Goal: Entertainment & Leisure: Consume media (video, audio)

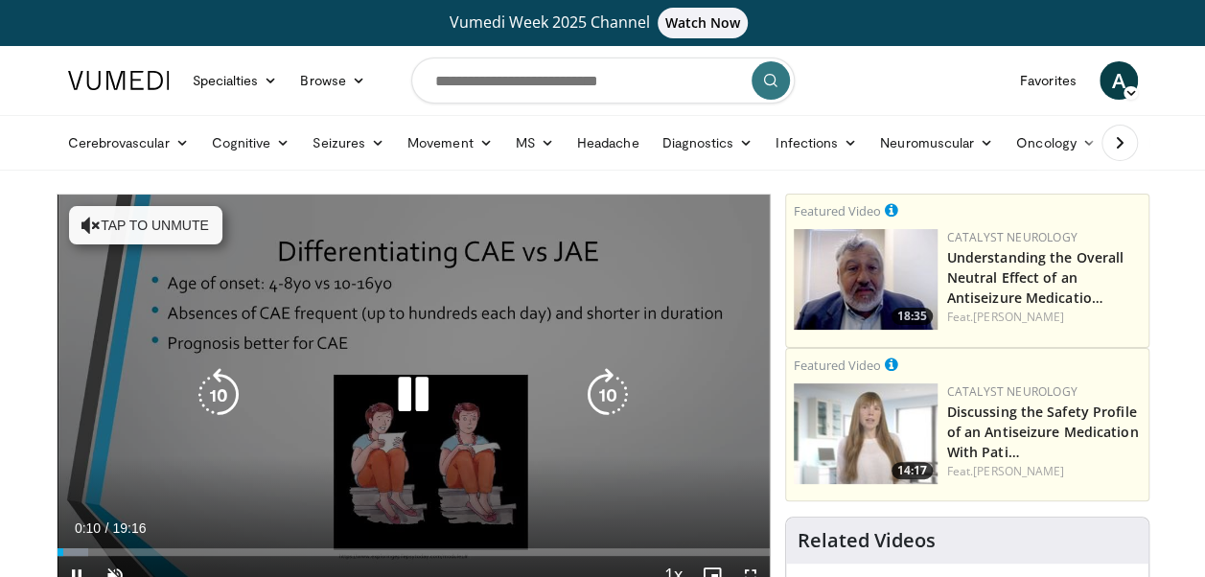
click at [91, 217] on icon "Video Player" at bounding box center [90, 225] width 19 height 19
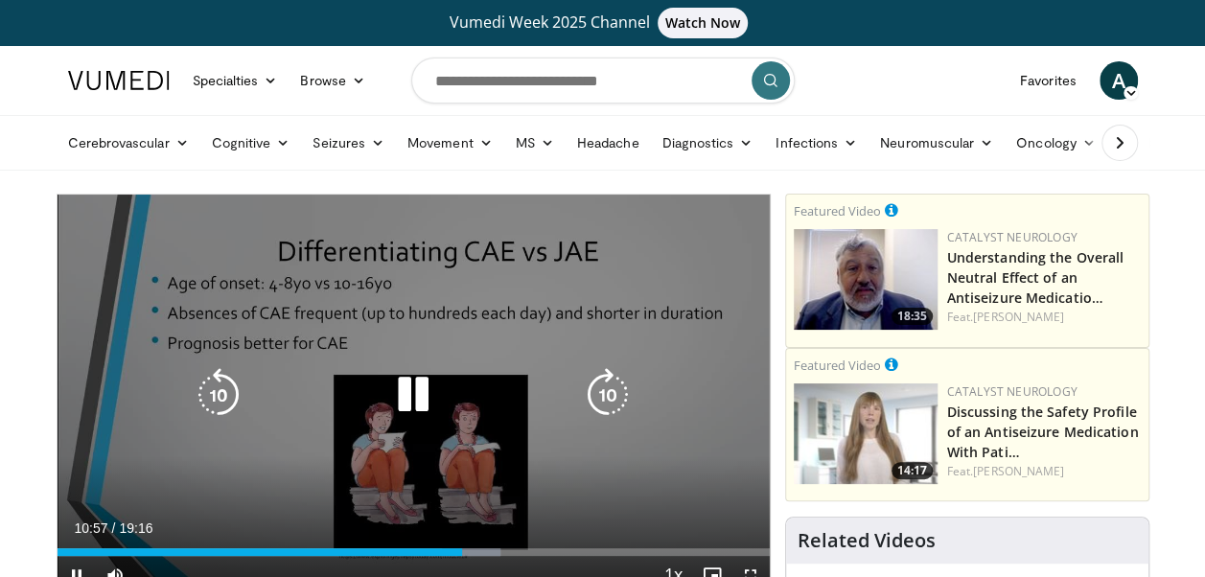
click at [212, 393] on icon "Video Player" at bounding box center [219, 395] width 54 height 54
click at [219, 390] on icon "Video Player" at bounding box center [219, 395] width 54 height 54
click at [596, 489] on div "10 seconds Tap to unmute" at bounding box center [414, 395] width 712 height 400
click at [589, 486] on div "10 seconds Tap to unmute" at bounding box center [414, 395] width 712 height 400
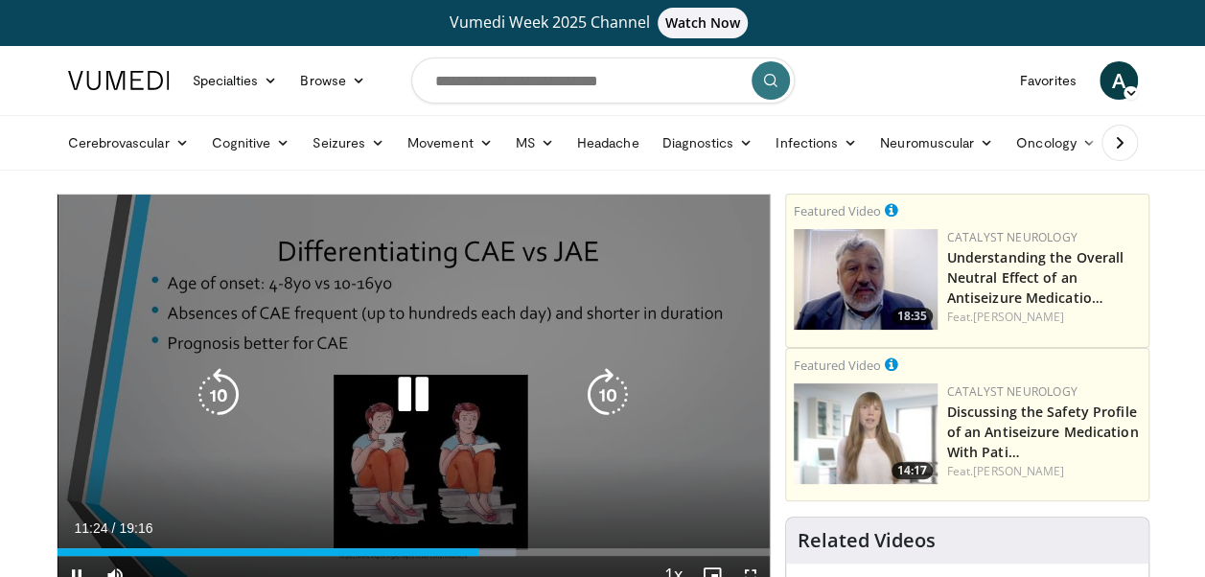
click at [413, 405] on icon "Video Player" at bounding box center [413, 395] width 54 height 54
click at [413, 397] on icon "Video Player" at bounding box center [413, 395] width 54 height 54
click at [215, 393] on icon "Video Player" at bounding box center [219, 395] width 54 height 54
click at [416, 402] on icon "Video Player" at bounding box center [413, 395] width 54 height 54
click at [419, 395] on icon "Video Player" at bounding box center [413, 395] width 54 height 54
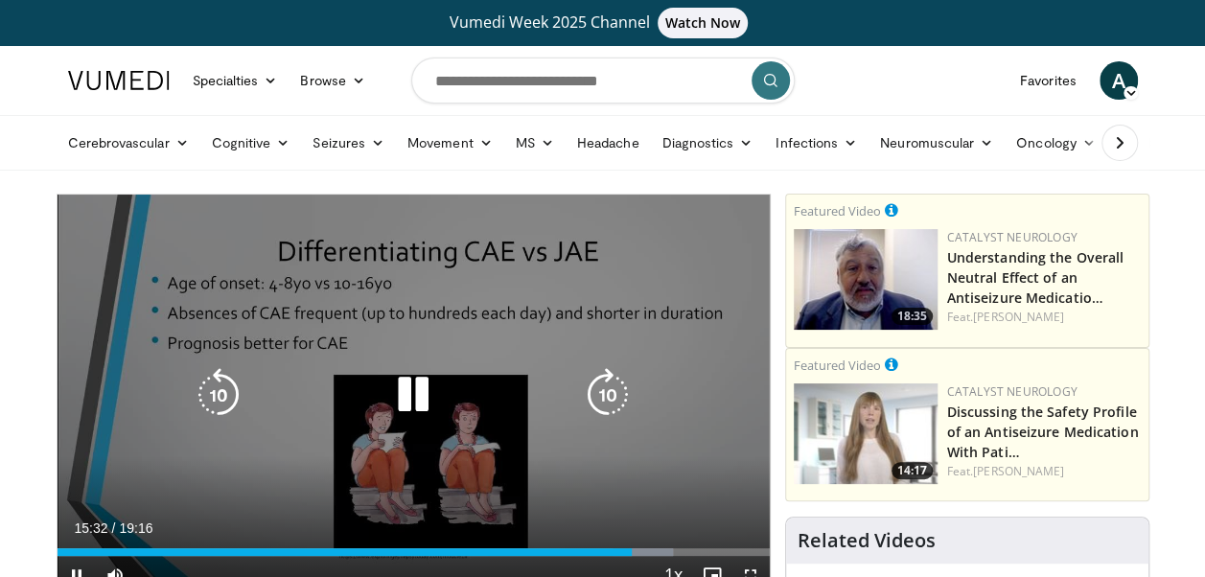
click at [414, 389] on icon "Video Player" at bounding box center [413, 395] width 54 height 54
click at [388, 393] on icon "Video Player" at bounding box center [413, 395] width 54 height 54
click at [219, 403] on icon "Video Player" at bounding box center [219, 395] width 54 height 54
click at [207, 401] on icon "Video Player" at bounding box center [219, 395] width 54 height 54
click at [217, 399] on icon "Video Player" at bounding box center [219, 395] width 54 height 54
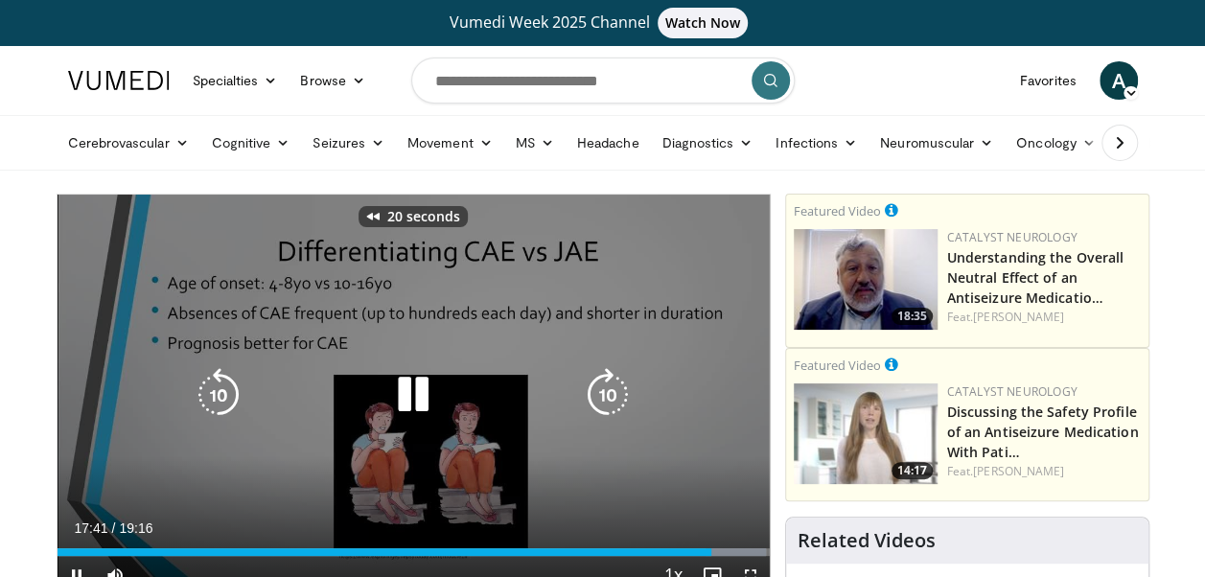
click at [217, 399] on icon "Video Player" at bounding box center [219, 395] width 54 height 54
click at [418, 389] on icon "Video Player" at bounding box center [413, 395] width 54 height 54
click at [411, 389] on icon "Video Player" at bounding box center [413, 395] width 54 height 54
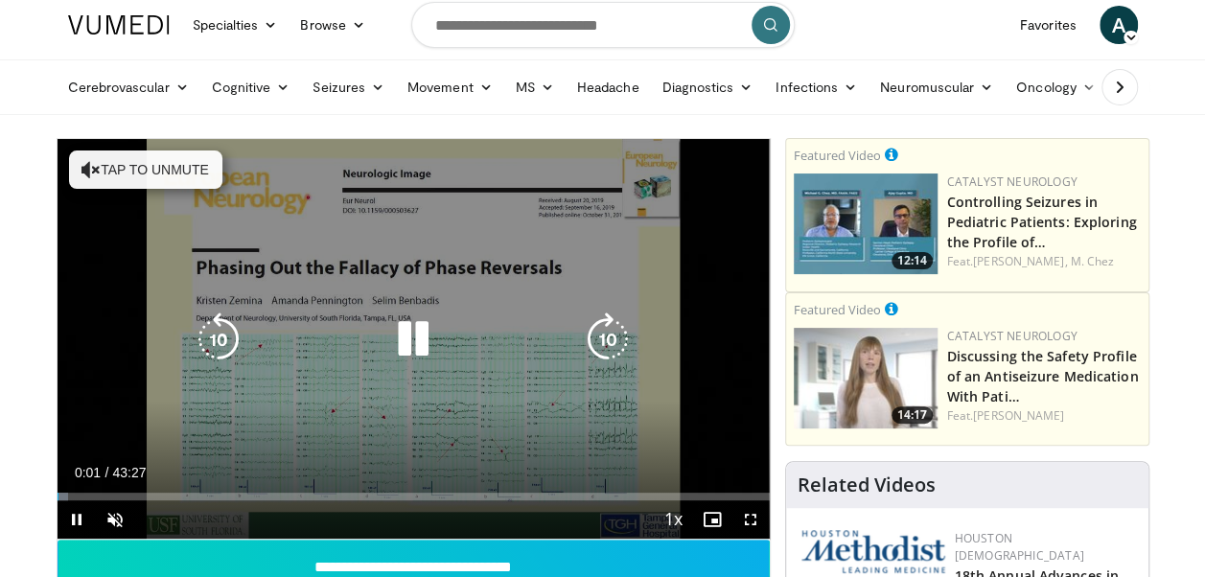
scroll to position [192, 0]
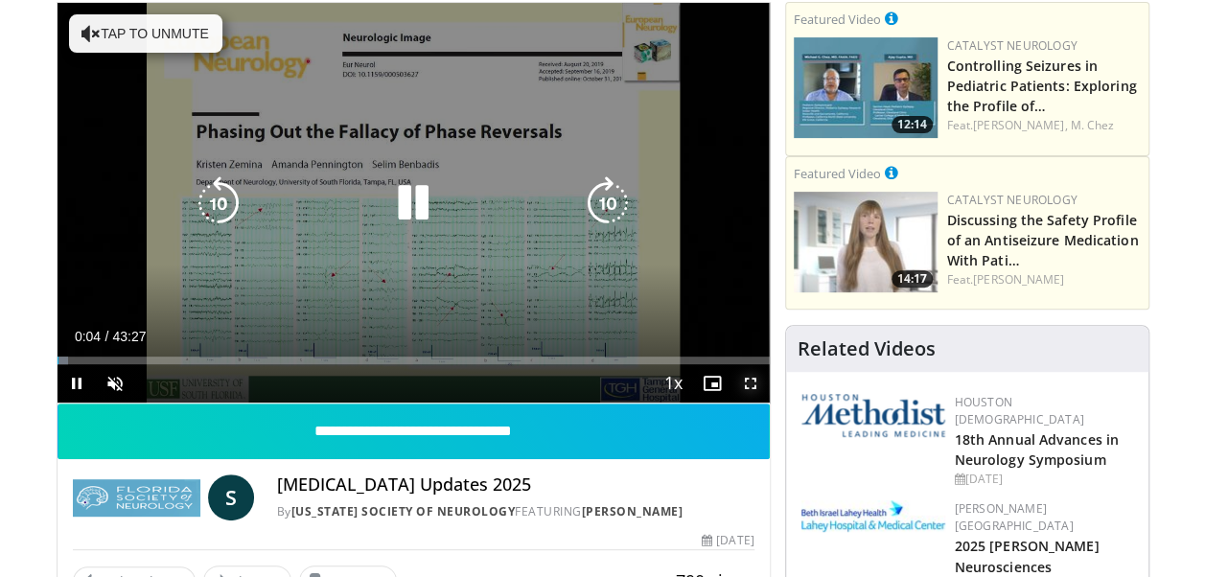
drag, startPoint x: 745, startPoint y: 381, endPoint x: 749, endPoint y: 451, distance: 71.0
click at [745, 381] on span "Video Player" at bounding box center [750, 383] width 38 height 38
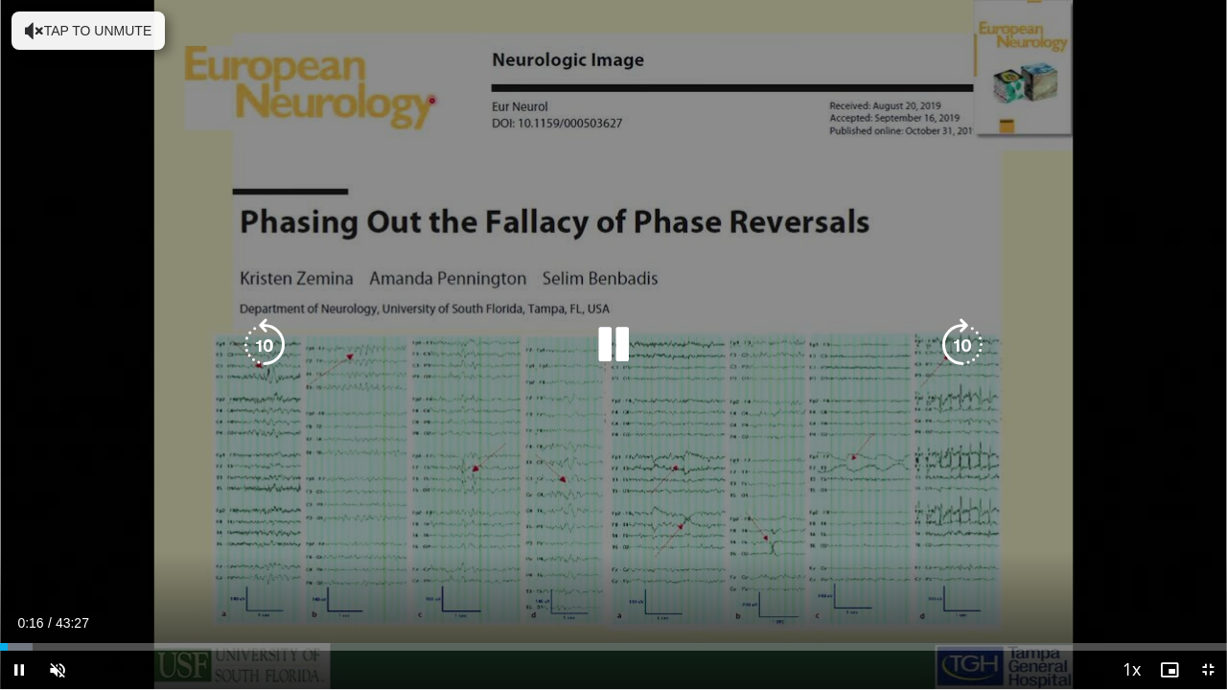
click at [106, 32] on button "Tap to unmute" at bounding box center [88, 31] width 153 height 38
click at [961, 343] on icon "Video Player" at bounding box center [963, 345] width 54 height 54
click at [956, 350] on icon "Video Player" at bounding box center [963, 345] width 54 height 54
click at [1175, 485] on div "10 seconds Tap to unmute" at bounding box center [613, 344] width 1227 height 689
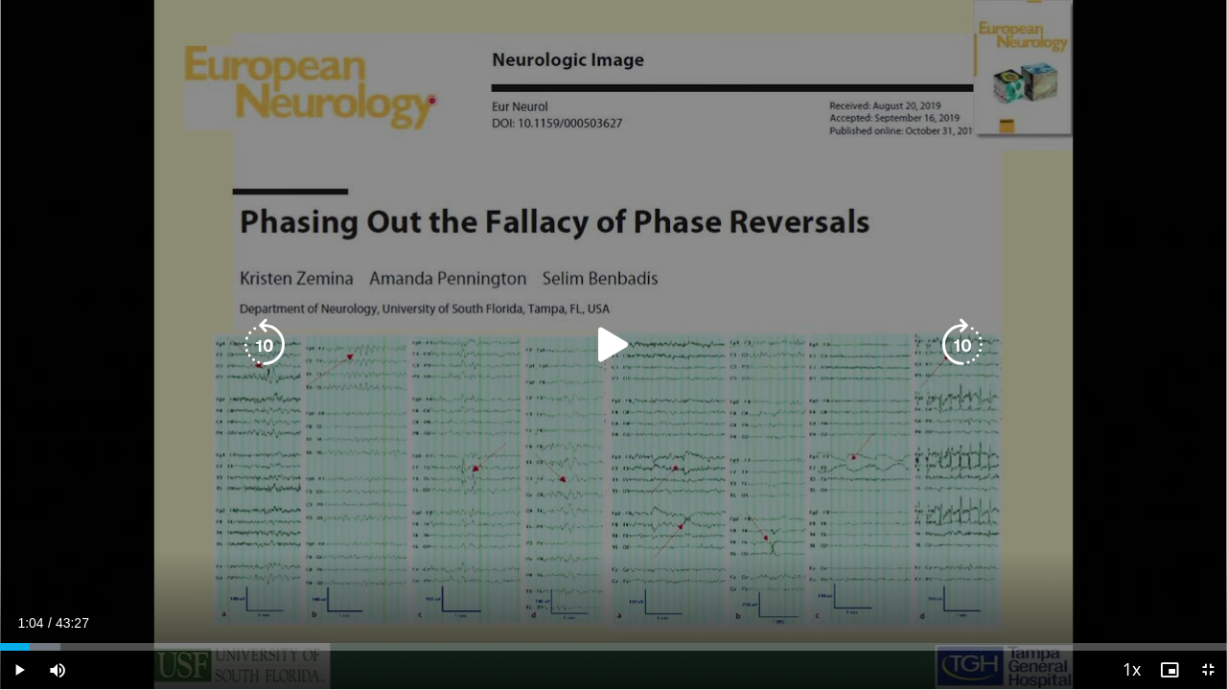
click at [596, 339] on icon "Video Player" at bounding box center [614, 345] width 54 height 54
click at [957, 355] on icon "Video Player" at bounding box center [963, 345] width 54 height 54
click at [975, 347] on icon "Video Player" at bounding box center [963, 345] width 54 height 54
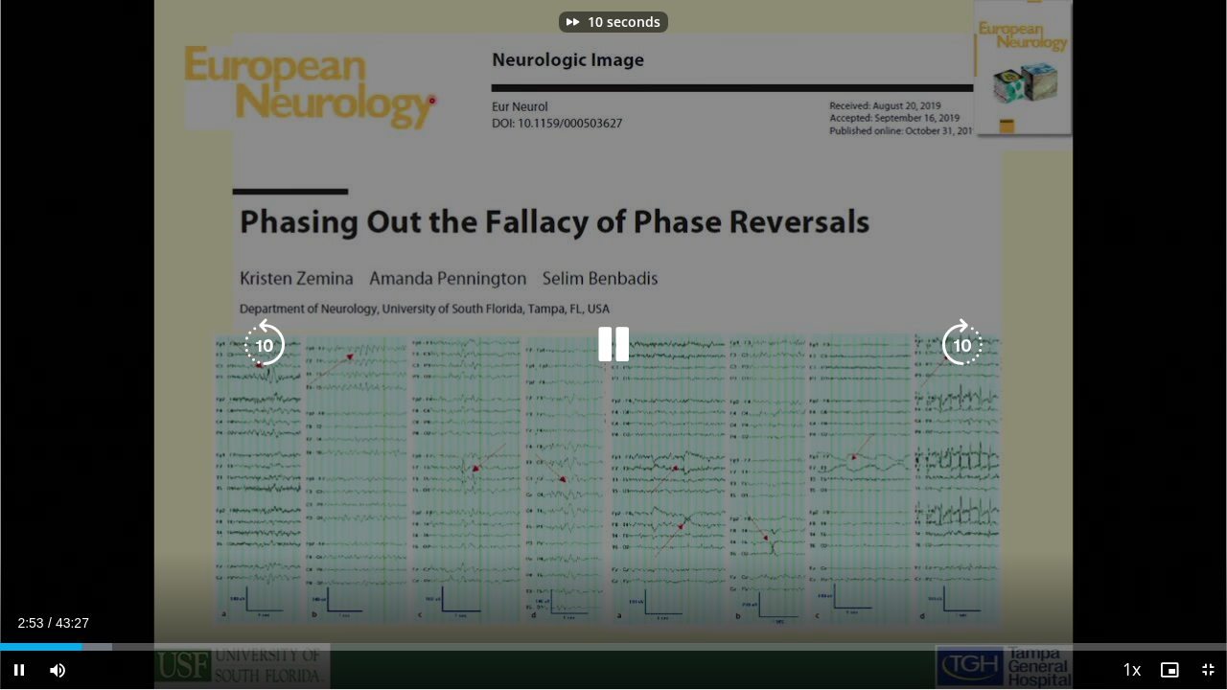
click at [975, 347] on icon "Video Player" at bounding box center [963, 345] width 54 height 54
click at [975, 346] on icon "Video Player" at bounding box center [963, 345] width 54 height 54
click at [977, 345] on icon "Video Player" at bounding box center [963, 345] width 54 height 54
click at [979, 343] on icon "Video Player" at bounding box center [963, 345] width 54 height 54
click at [968, 343] on icon "Video Player" at bounding box center [963, 345] width 54 height 54
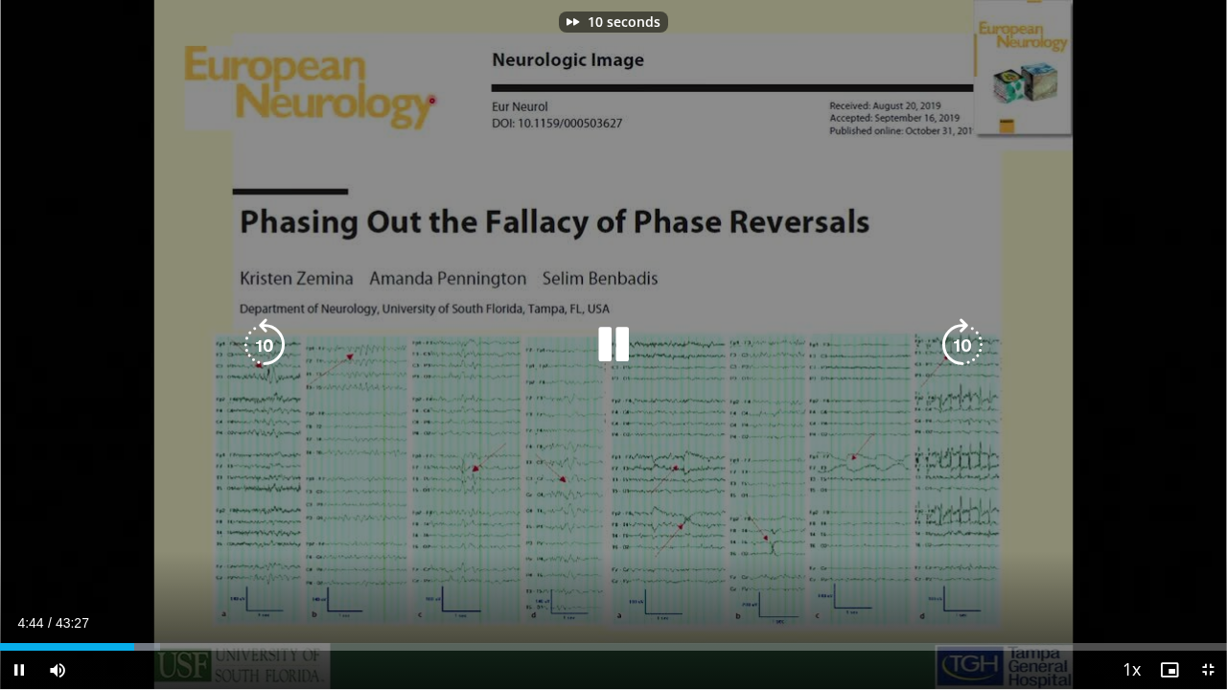
click at [968, 343] on icon "Video Player" at bounding box center [963, 345] width 54 height 54
click at [969, 342] on icon "Video Player" at bounding box center [963, 345] width 54 height 54
click at [266, 347] on icon "Video Player" at bounding box center [265, 345] width 54 height 54
click at [966, 345] on icon "Video Player" at bounding box center [963, 345] width 54 height 54
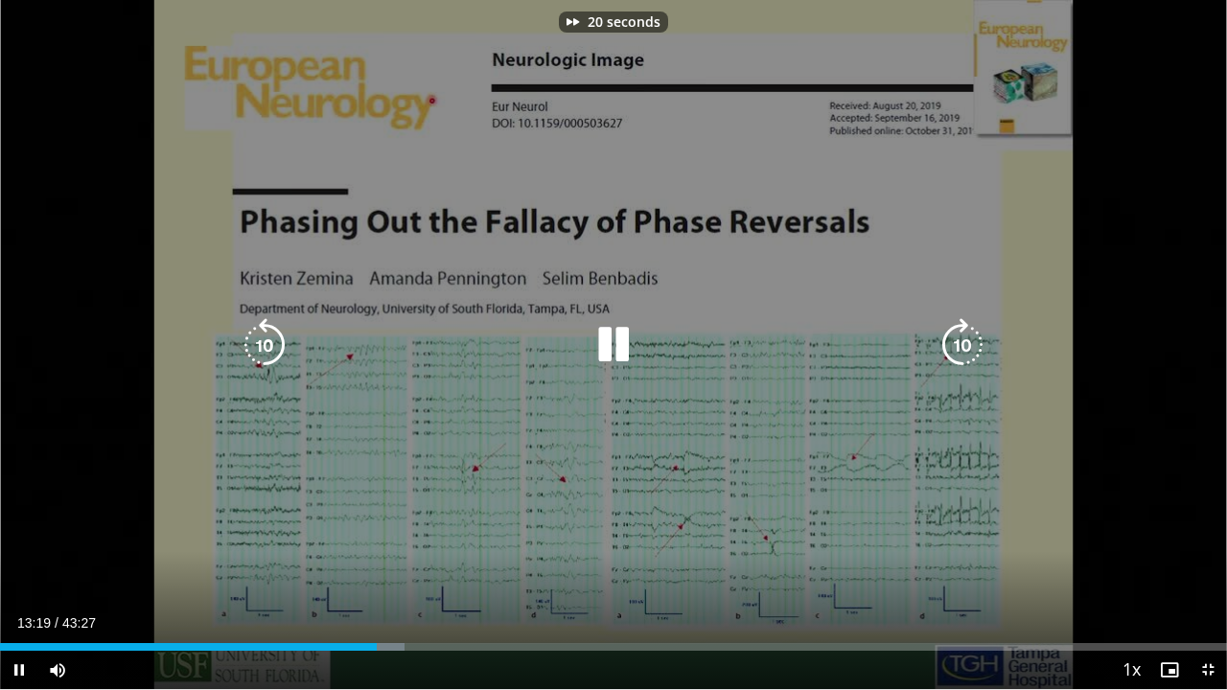
click at [966, 345] on icon "Video Player" at bounding box center [963, 345] width 54 height 54
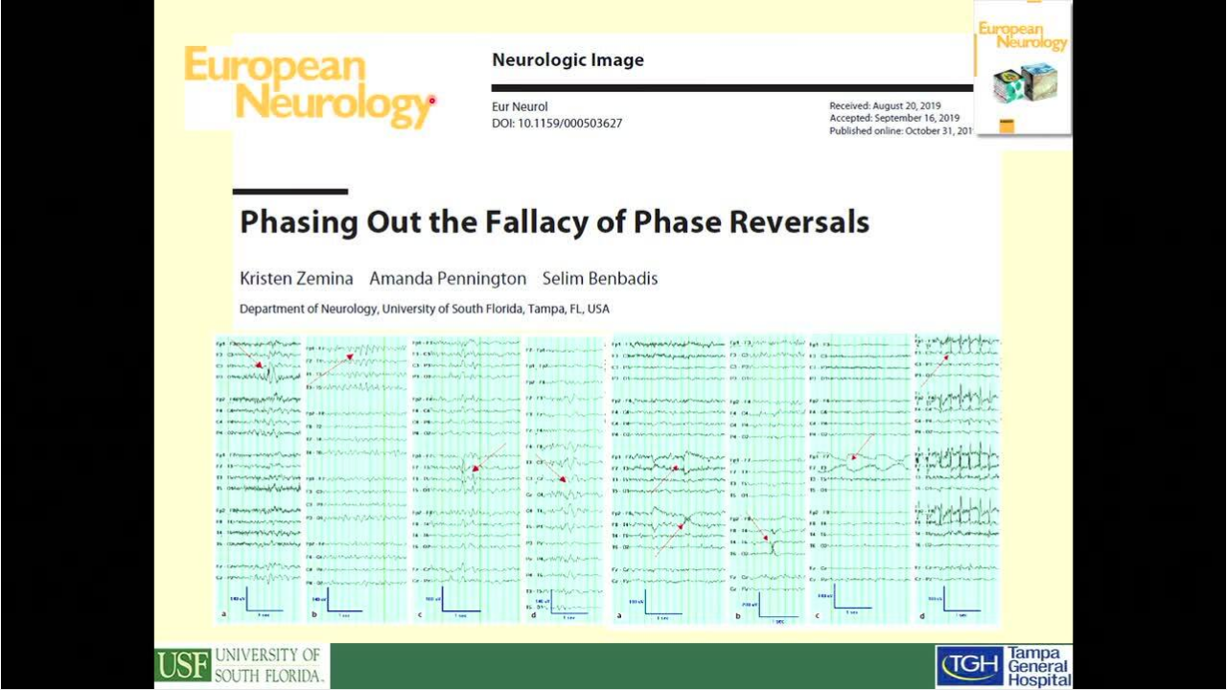
click at [966, 345] on div "40 seconds Tap to unmute" at bounding box center [613, 344] width 1227 height 689
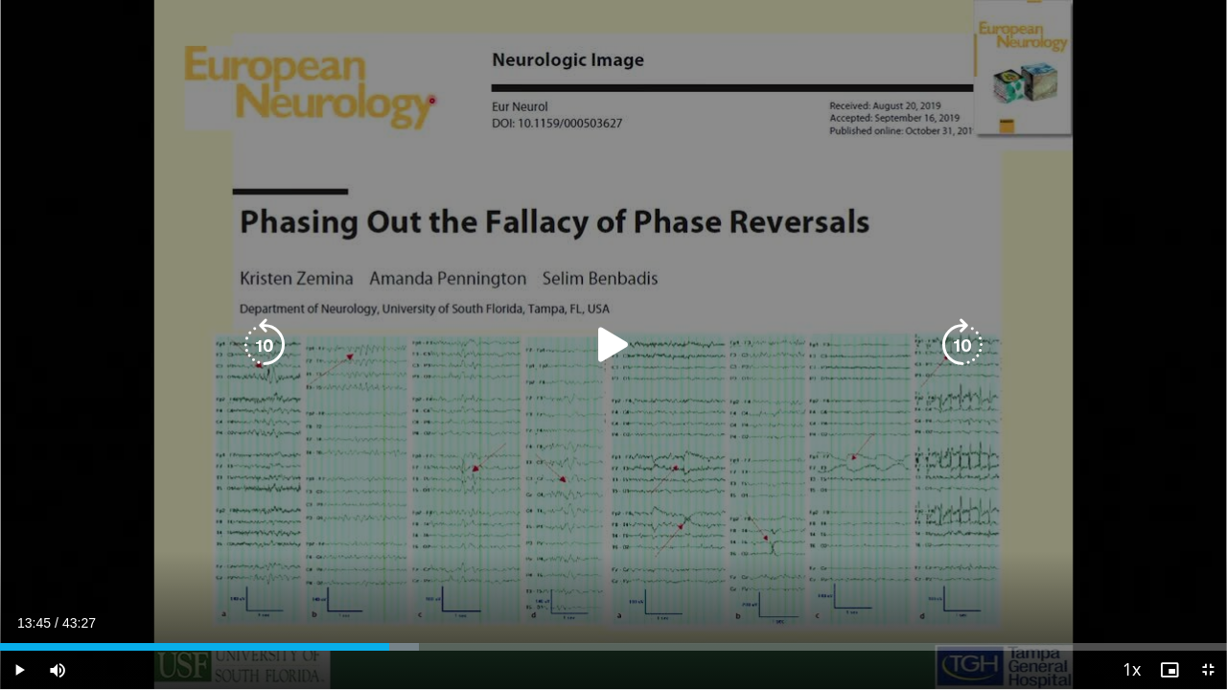
click at [273, 355] on icon "Video Player" at bounding box center [265, 345] width 54 height 54
click at [955, 350] on icon "Video Player" at bounding box center [963, 345] width 54 height 54
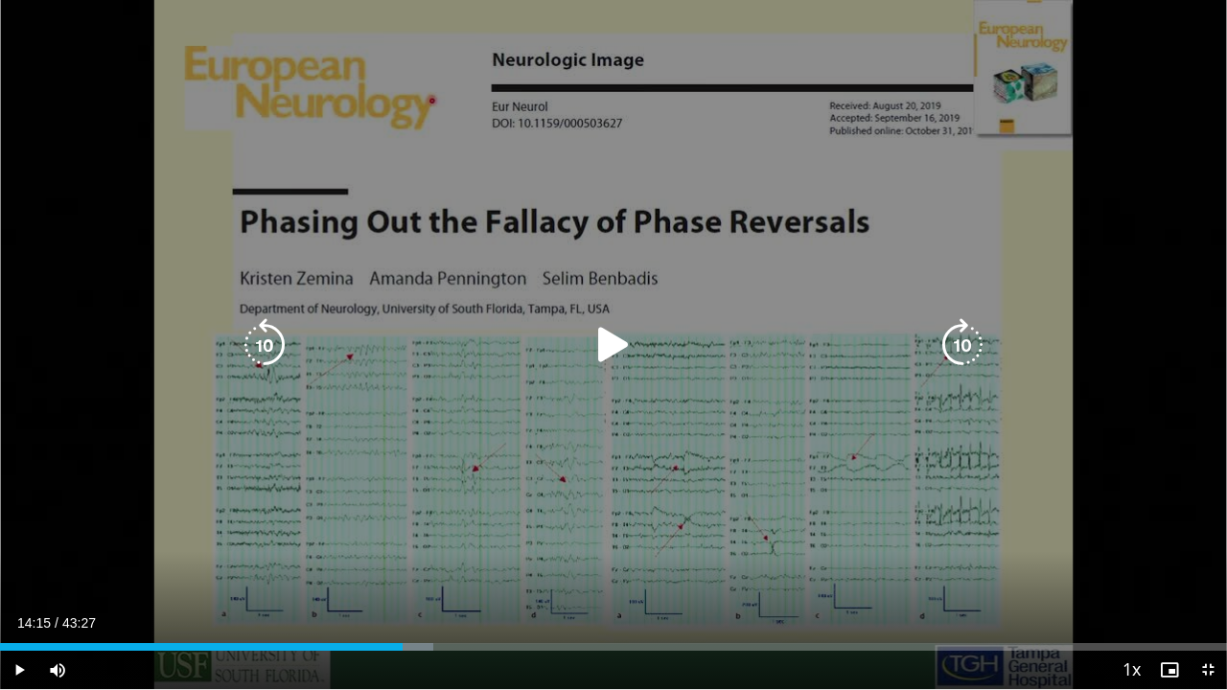
click at [280, 353] on icon "Video Player" at bounding box center [265, 345] width 54 height 54
click at [602, 353] on icon "Video Player" at bounding box center [614, 345] width 54 height 54
click at [964, 353] on icon "Video Player" at bounding box center [963, 345] width 54 height 54
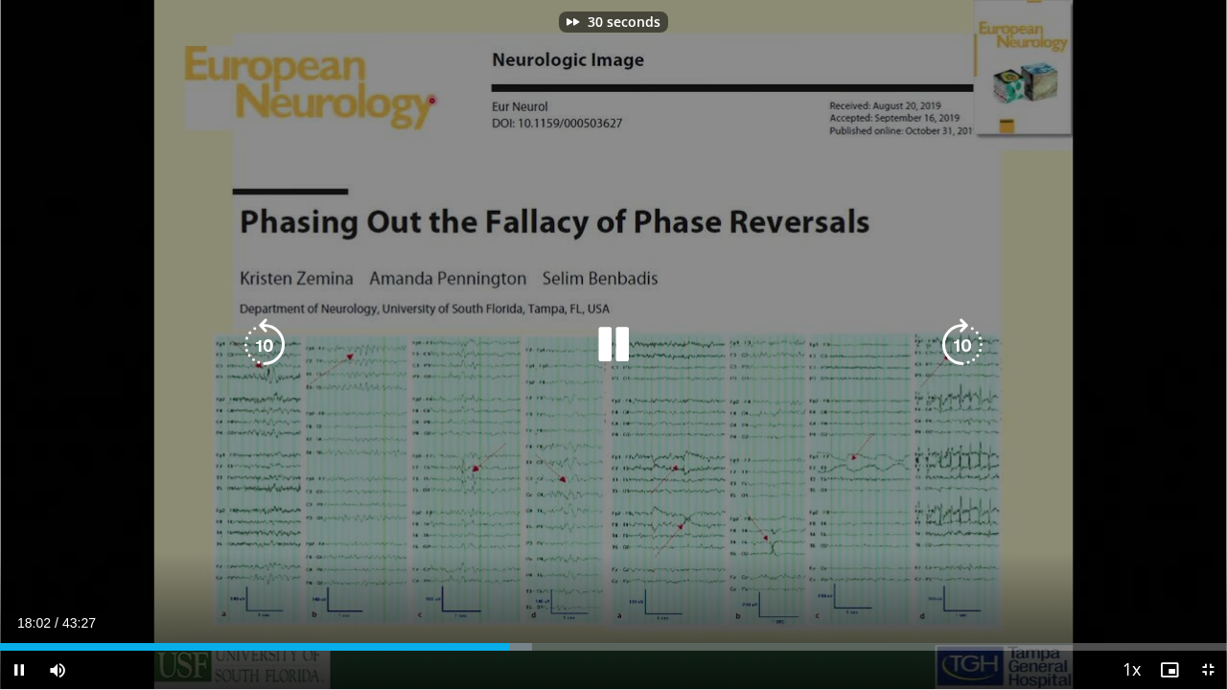
click at [964, 353] on icon "Video Player" at bounding box center [963, 345] width 54 height 54
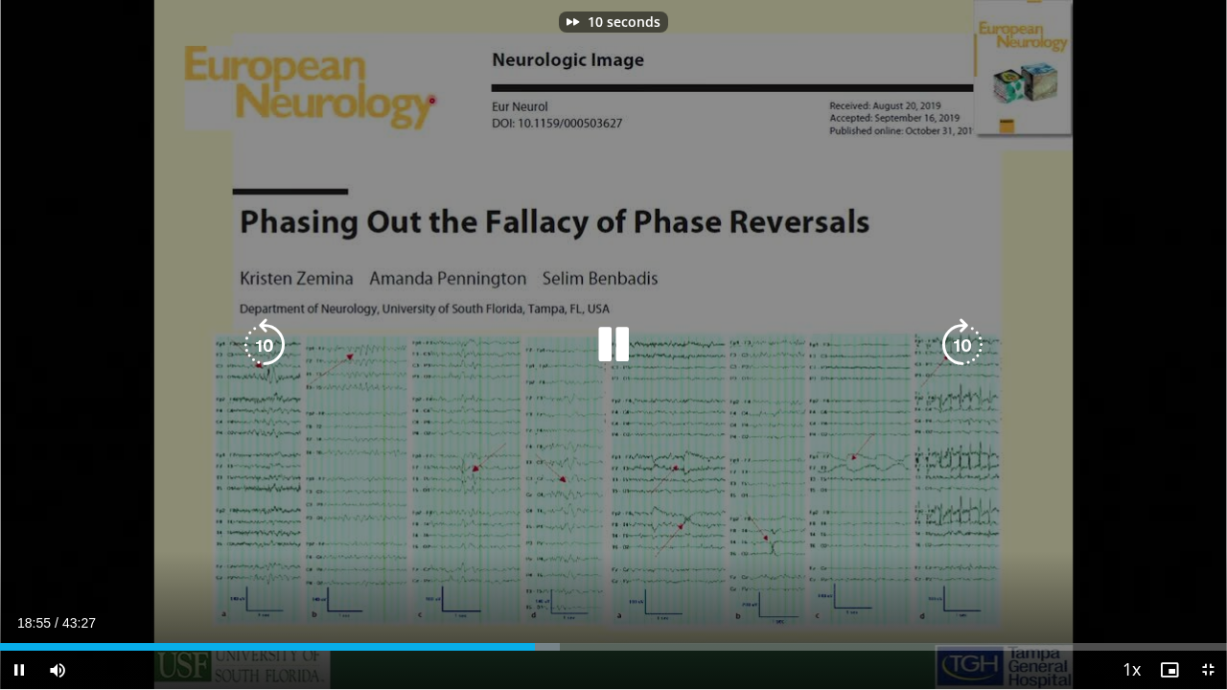
click at [964, 353] on icon "Video Player" at bounding box center [963, 345] width 54 height 54
click at [964, 346] on icon "Video Player" at bounding box center [963, 345] width 54 height 54
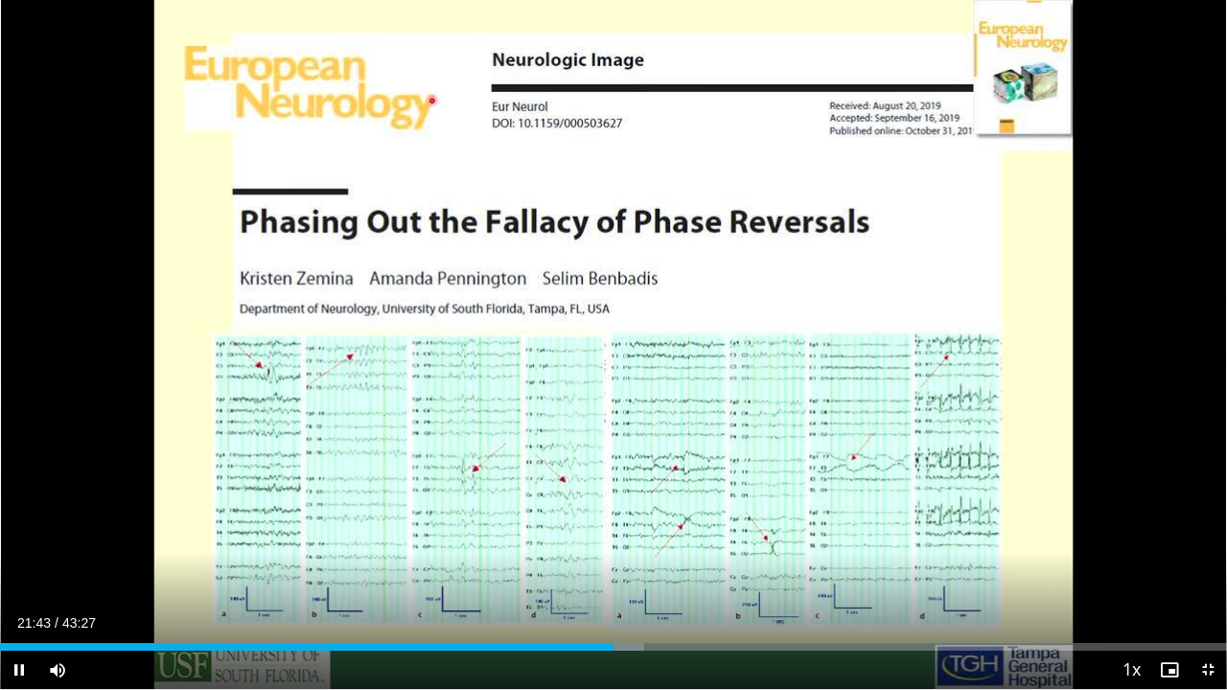
click at [964, 345] on div "30 seconds Tap to unmute" at bounding box center [613, 344] width 1227 height 689
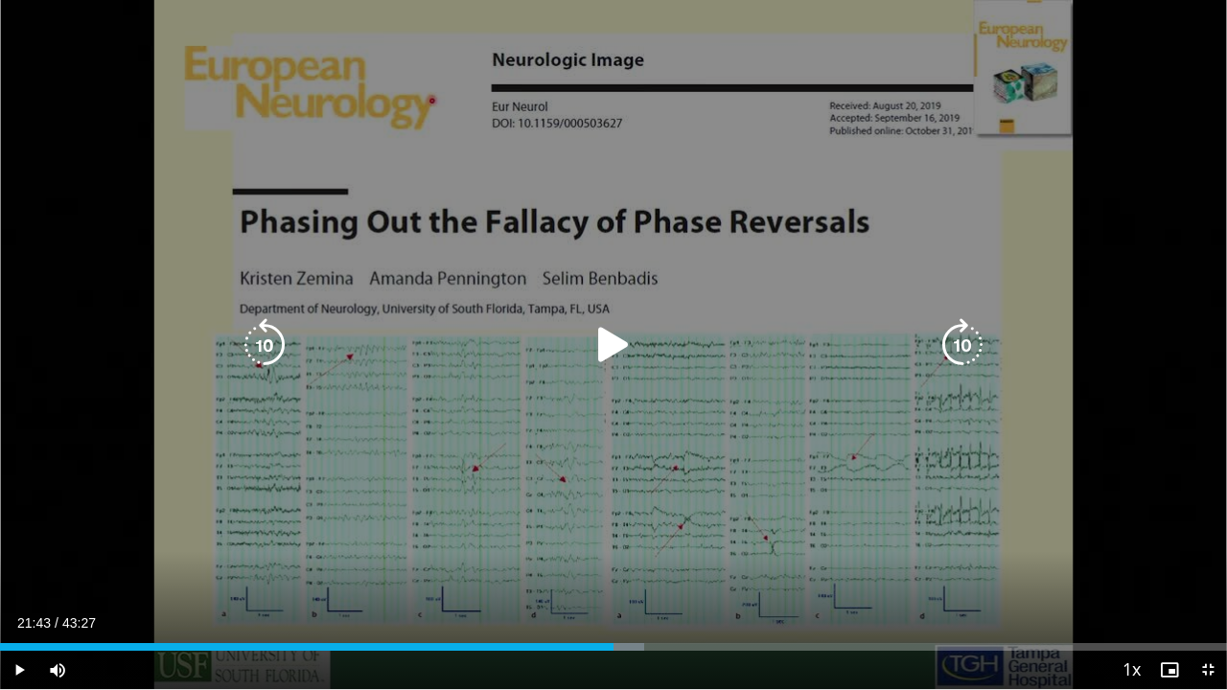
click at [972, 337] on icon "Video Player" at bounding box center [963, 345] width 54 height 54
click at [959, 341] on icon "Video Player" at bounding box center [963, 345] width 54 height 54
click at [957, 351] on icon "Video Player" at bounding box center [963, 345] width 54 height 54
click at [613, 345] on icon "Video Player" at bounding box center [614, 345] width 54 height 54
click at [961, 349] on icon "Video Player" at bounding box center [963, 345] width 54 height 54
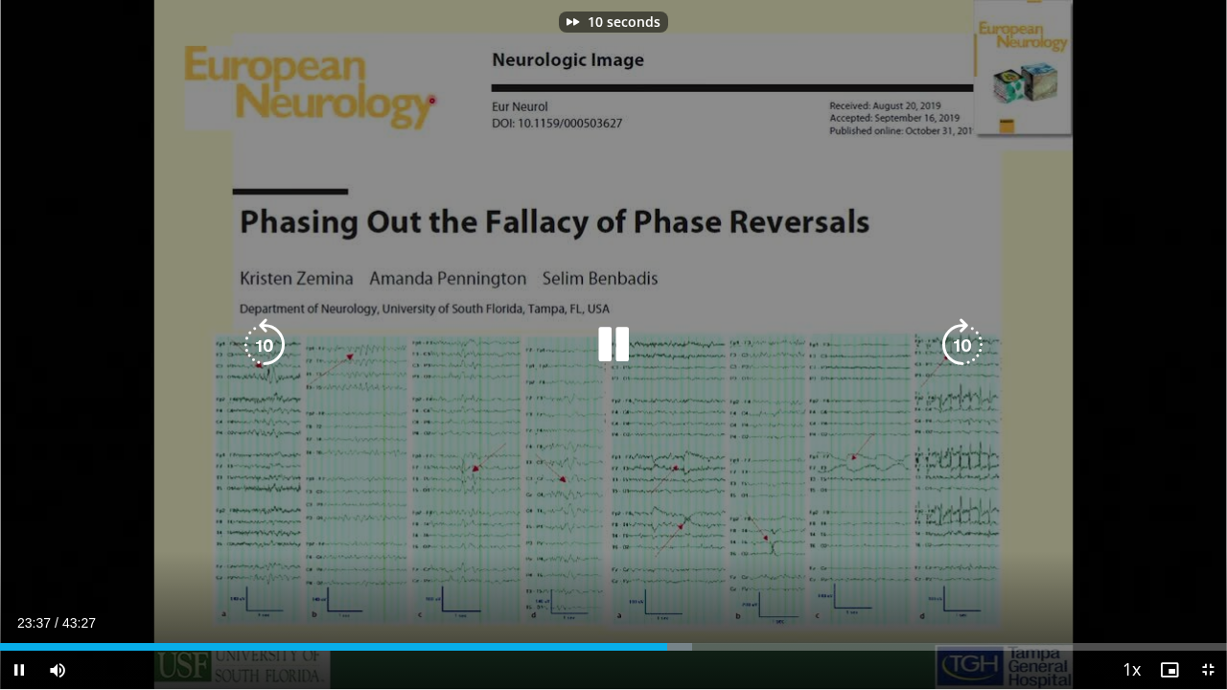
click at [962, 348] on icon "Video Player" at bounding box center [963, 345] width 54 height 54
click at [263, 347] on icon "Video Player" at bounding box center [265, 345] width 54 height 54
click at [966, 344] on icon "Video Player" at bounding box center [963, 345] width 54 height 54
click at [968, 346] on icon "Video Player" at bounding box center [963, 345] width 54 height 54
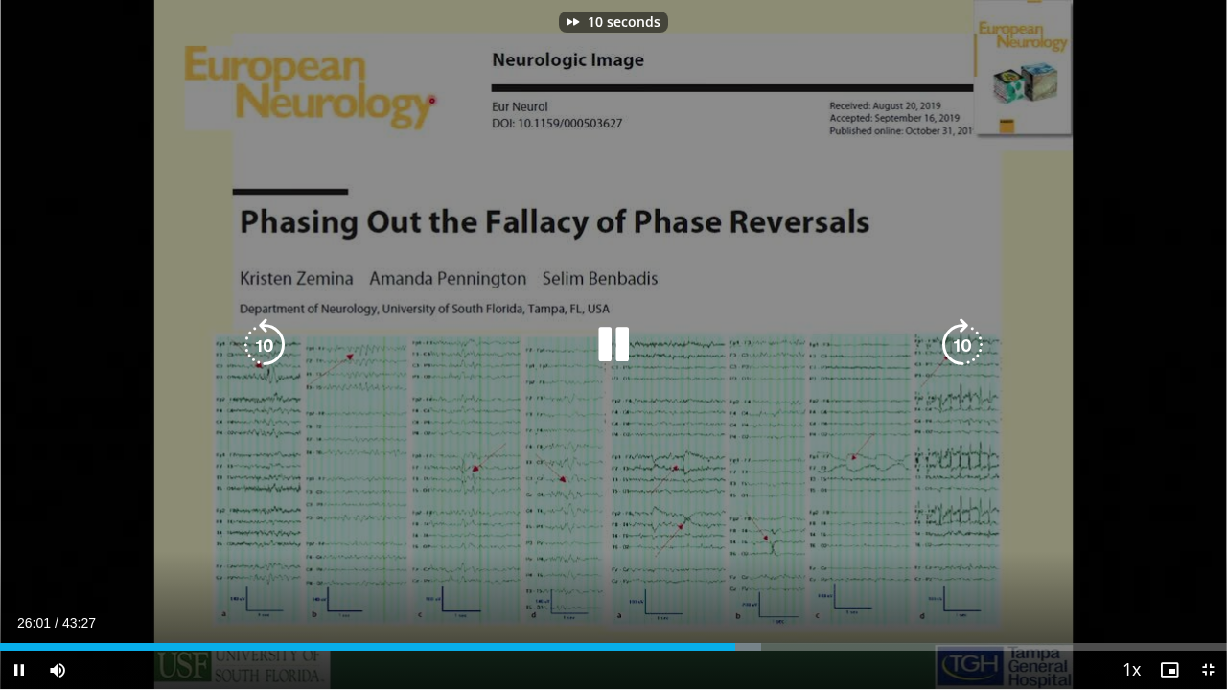
click at [968, 346] on icon "Video Player" at bounding box center [963, 345] width 54 height 54
click at [947, 344] on icon "Video Player" at bounding box center [963, 345] width 54 height 54
click at [954, 342] on icon "Video Player" at bounding box center [963, 345] width 54 height 54
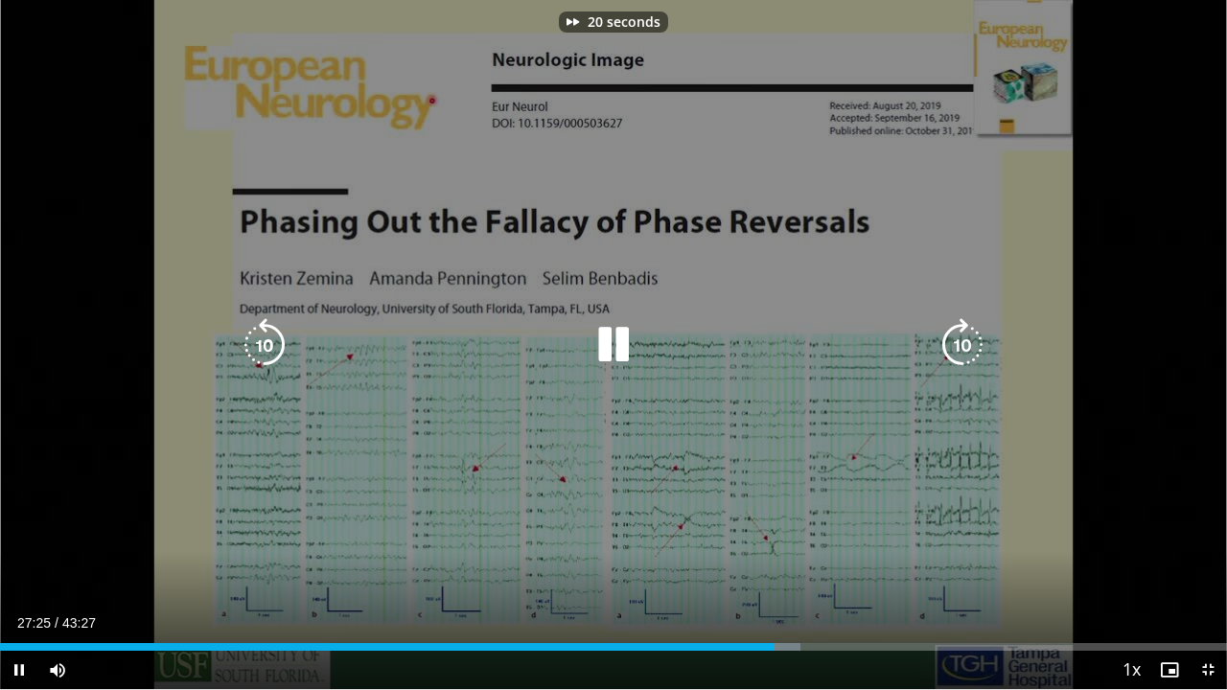
click at [954, 342] on icon "Video Player" at bounding box center [963, 345] width 54 height 54
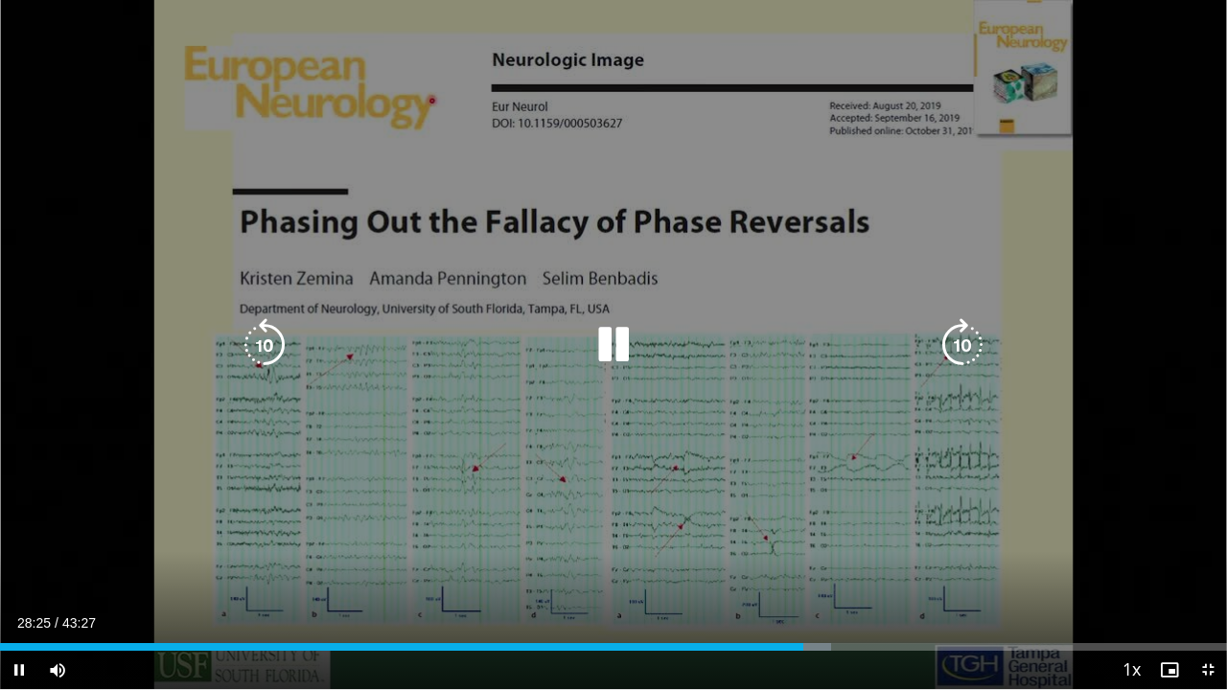
click at [959, 349] on icon "Video Player" at bounding box center [963, 345] width 54 height 54
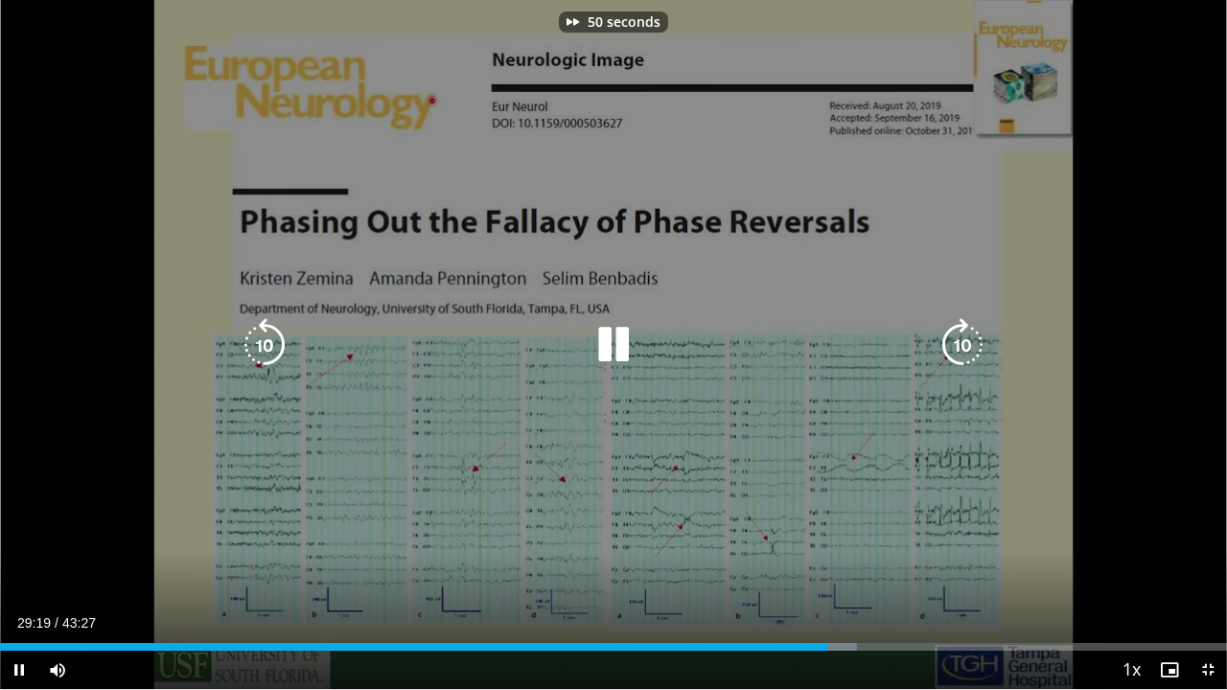
click at [959, 349] on icon "Video Player" at bounding box center [963, 345] width 54 height 54
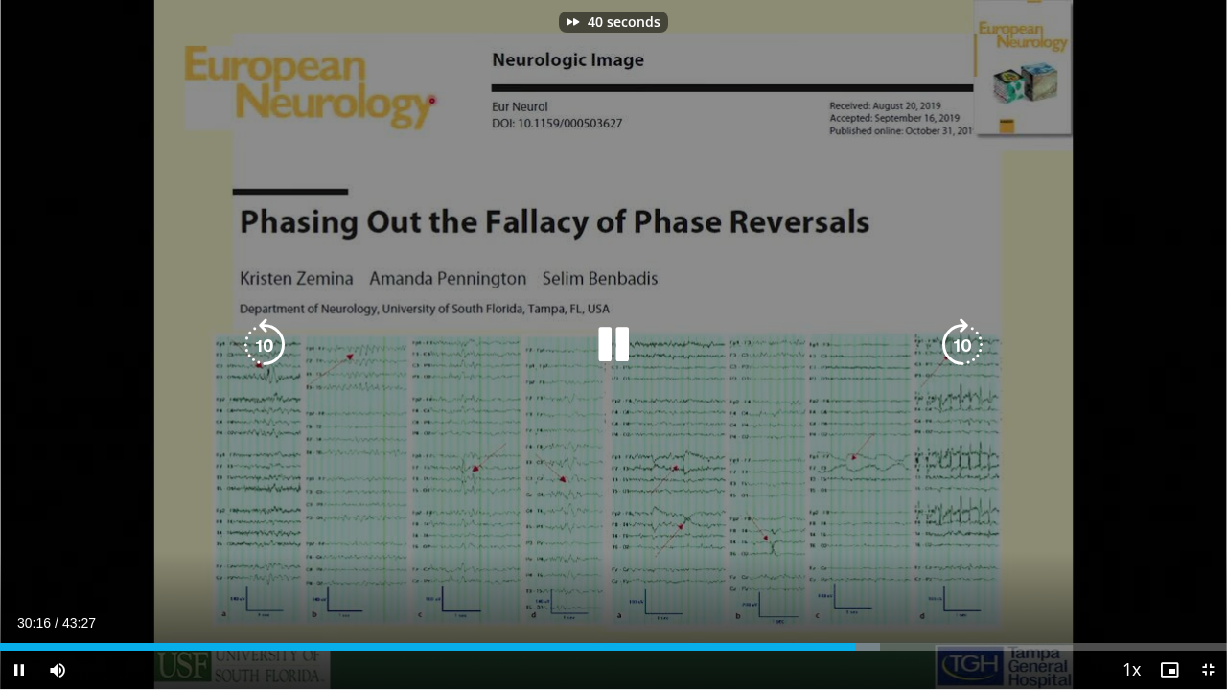
click at [959, 349] on icon "Video Player" at bounding box center [963, 345] width 54 height 54
click at [972, 341] on icon "Video Player" at bounding box center [963, 345] width 54 height 54
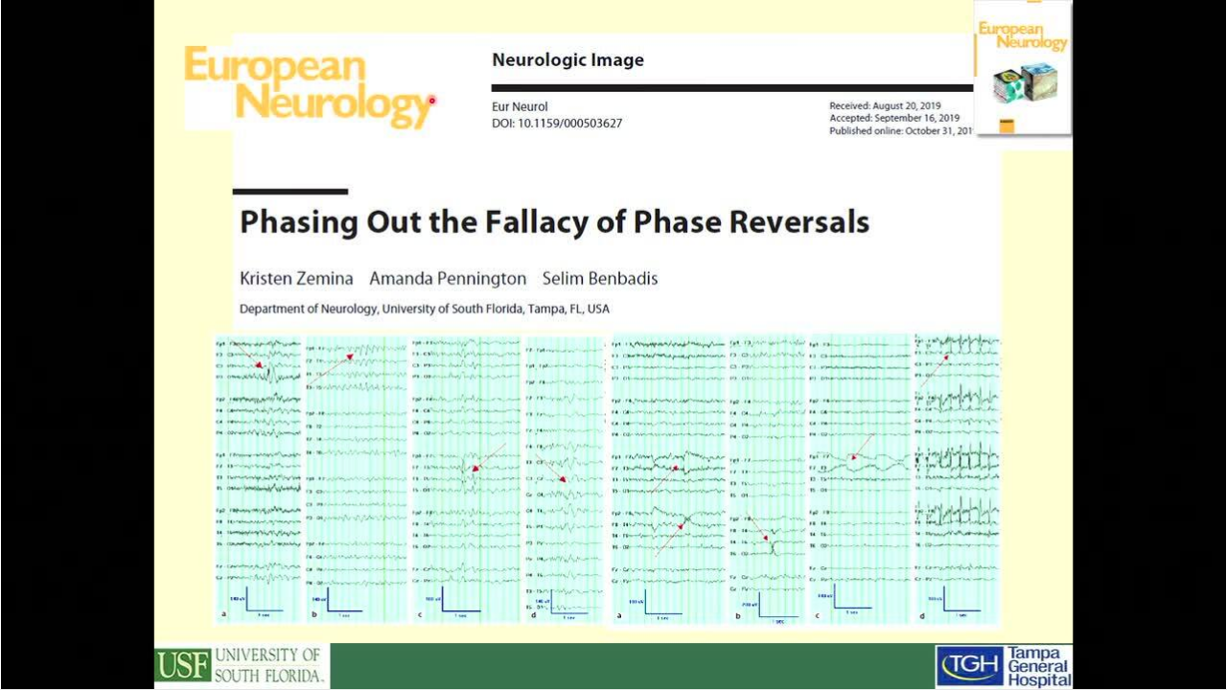
click at [972, 341] on div "20 seconds Tap to unmute" at bounding box center [613, 344] width 1227 height 689
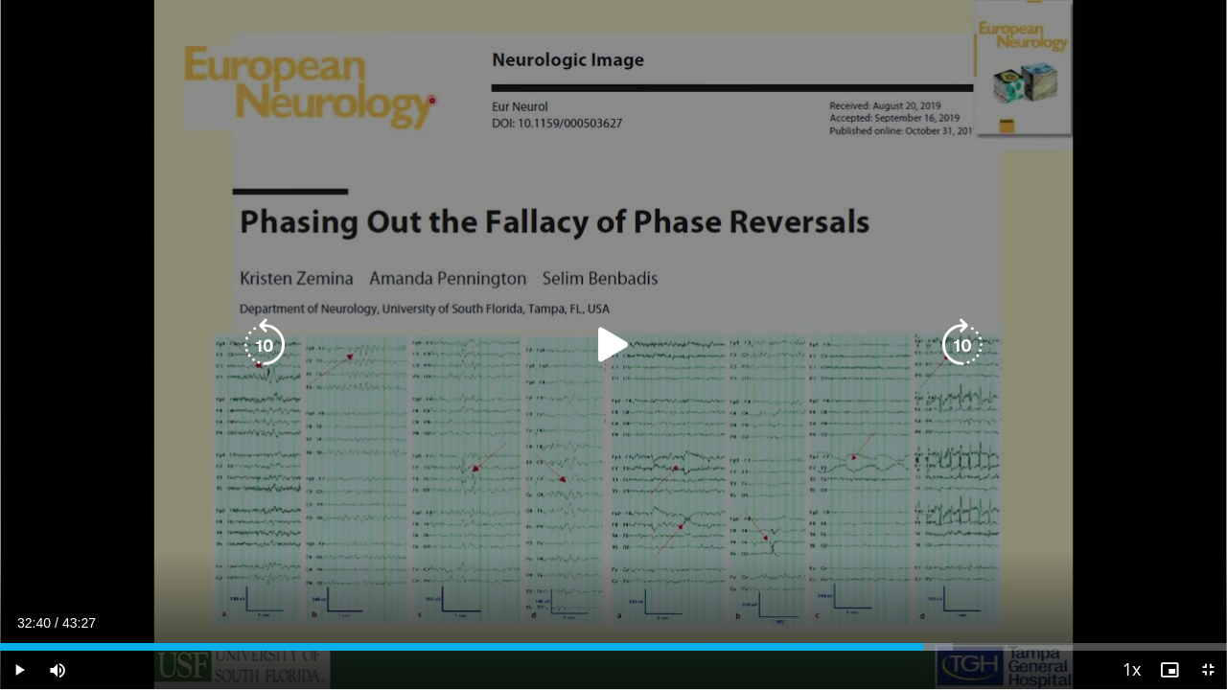
click at [961, 352] on icon "Video Player" at bounding box center [963, 345] width 54 height 54
click at [603, 333] on icon "Video Player" at bounding box center [614, 345] width 54 height 54
click at [964, 351] on icon "Video Player" at bounding box center [963, 345] width 54 height 54
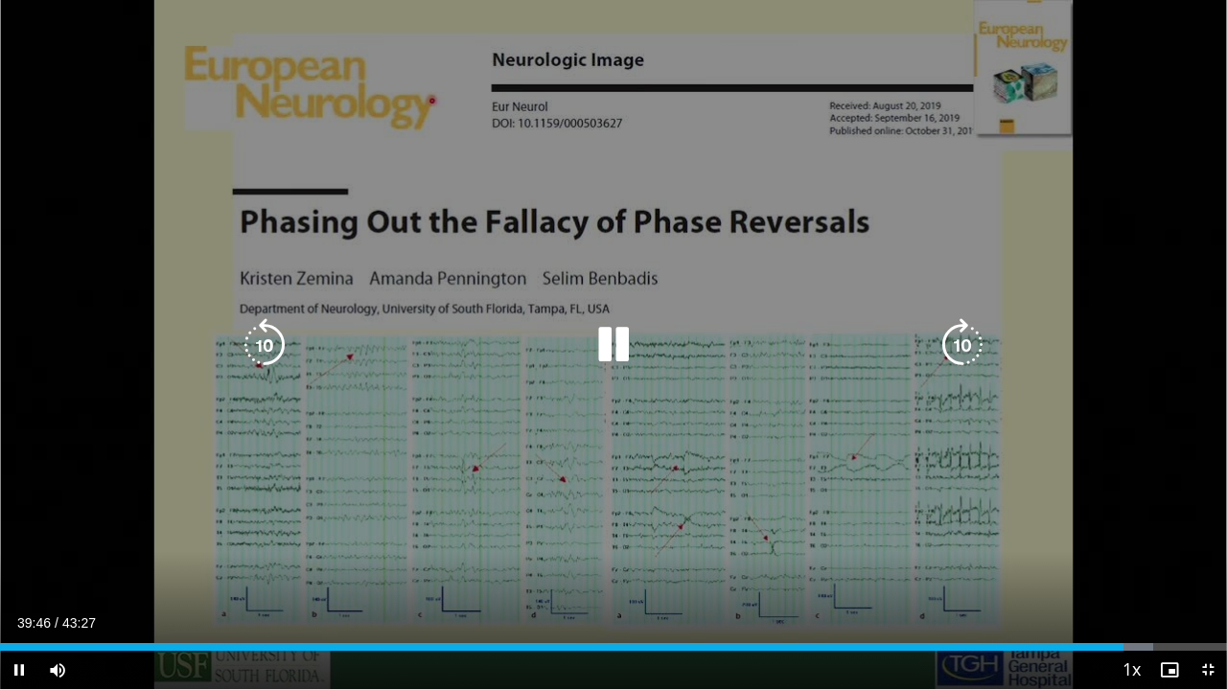
click at [956, 344] on icon "Video Player" at bounding box center [963, 345] width 54 height 54
click at [957, 344] on icon "Video Player" at bounding box center [963, 345] width 54 height 54
drag, startPoint x: 957, startPoint y: 344, endPoint x: 895, endPoint y: 305, distance: 72.9
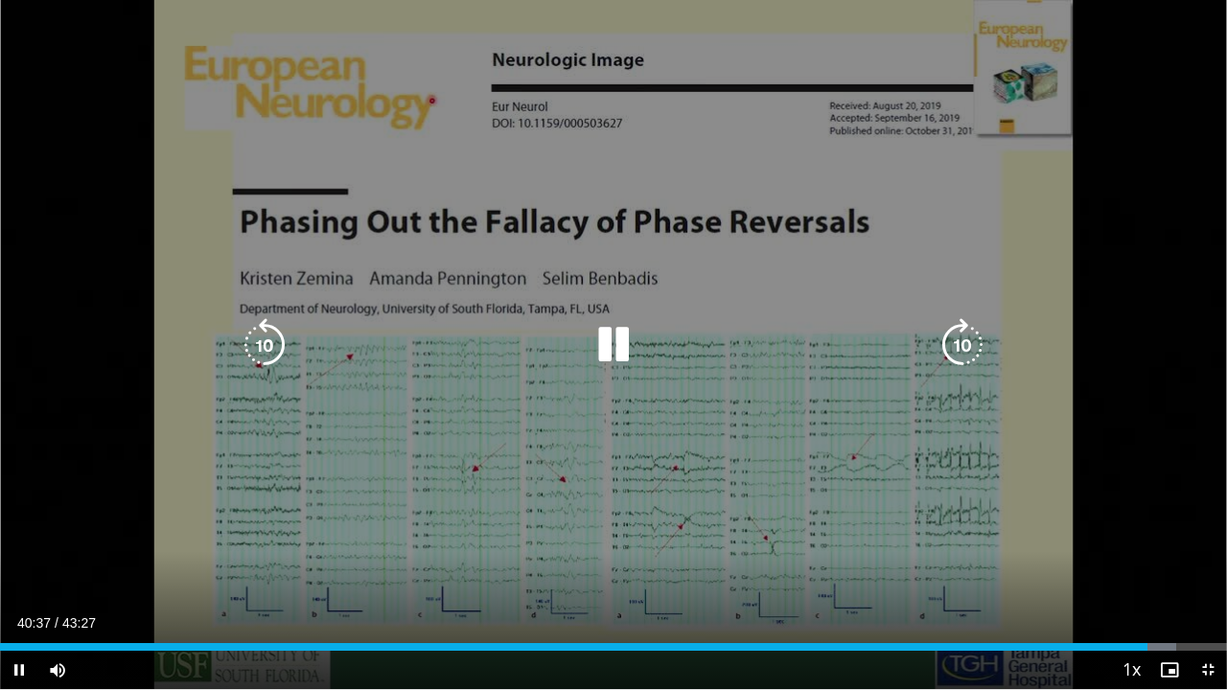
click at [946, 328] on div "40 seconds Tap to unmute" at bounding box center [613, 344] width 1227 height 689
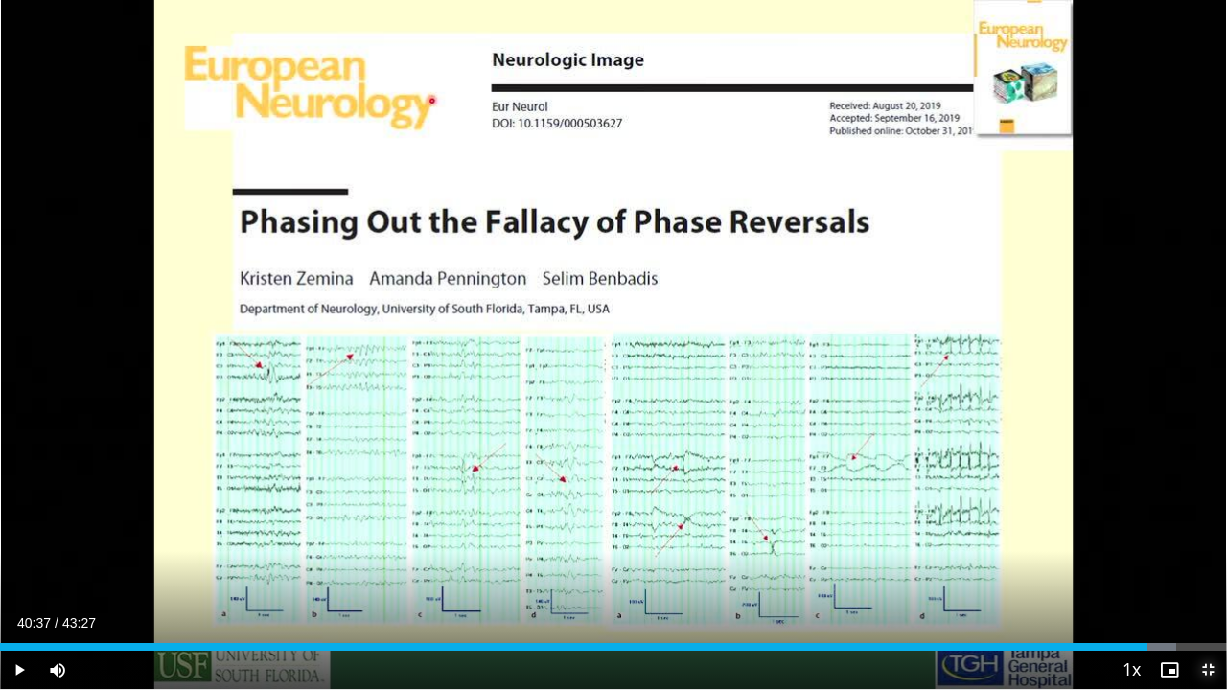
click at [1204, 576] on span "Video Player" at bounding box center [1208, 670] width 38 height 38
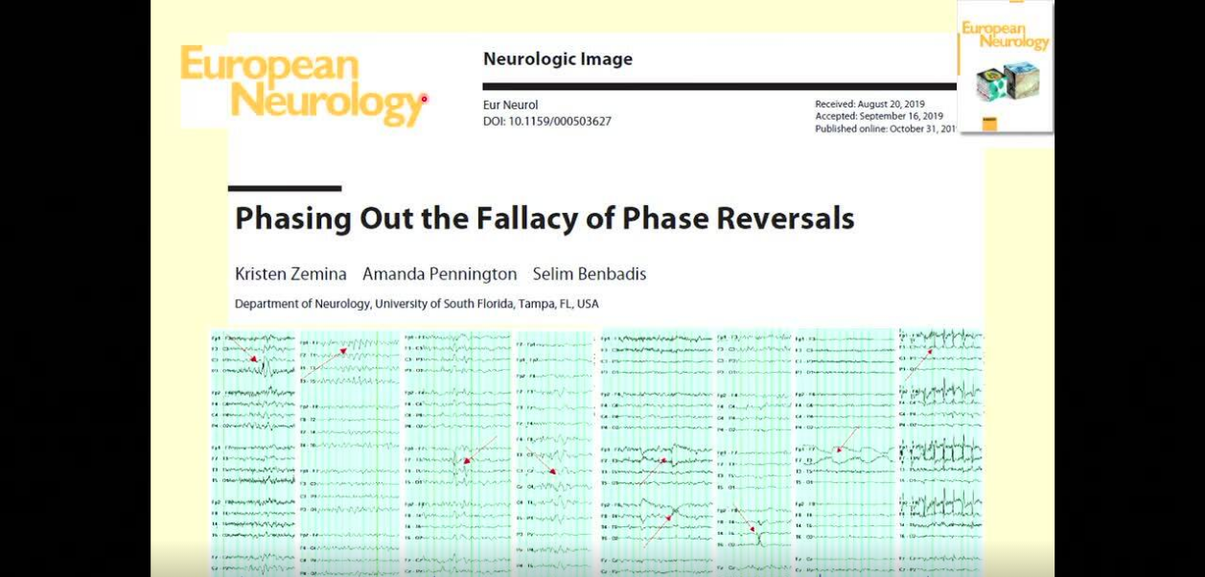
scroll to position [96, 0]
